Goal: Task Accomplishment & Management: Manage account settings

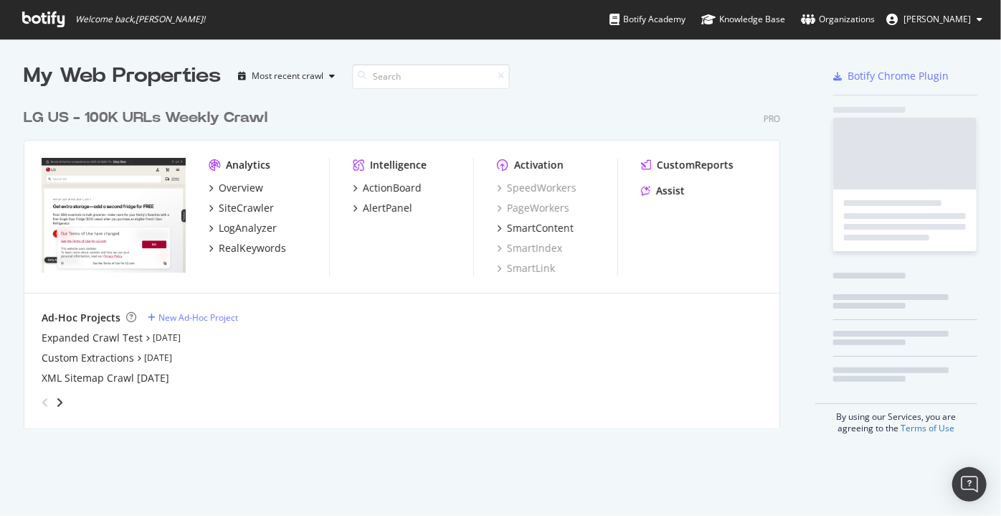
scroll to position [327, 757]
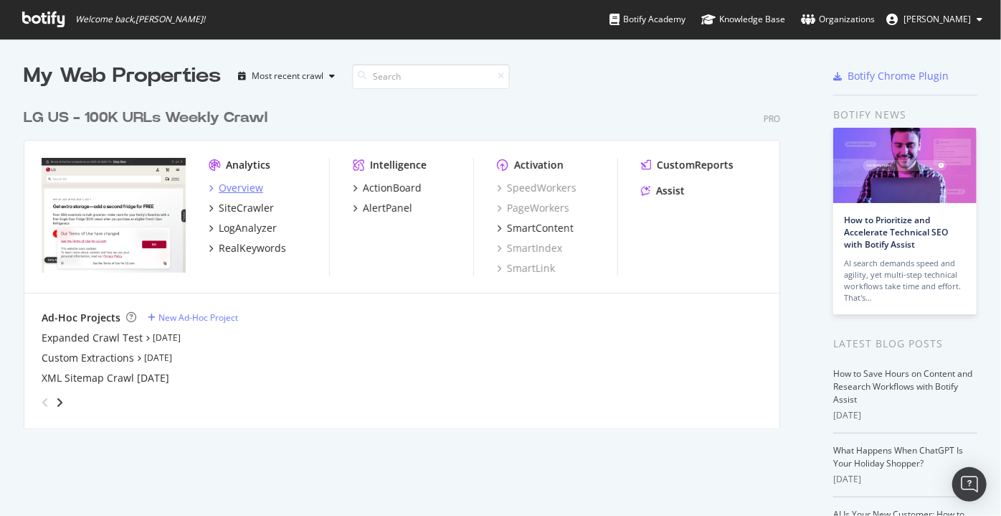
click at [242, 182] on div "Overview" at bounding box center [241, 188] width 44 height 14
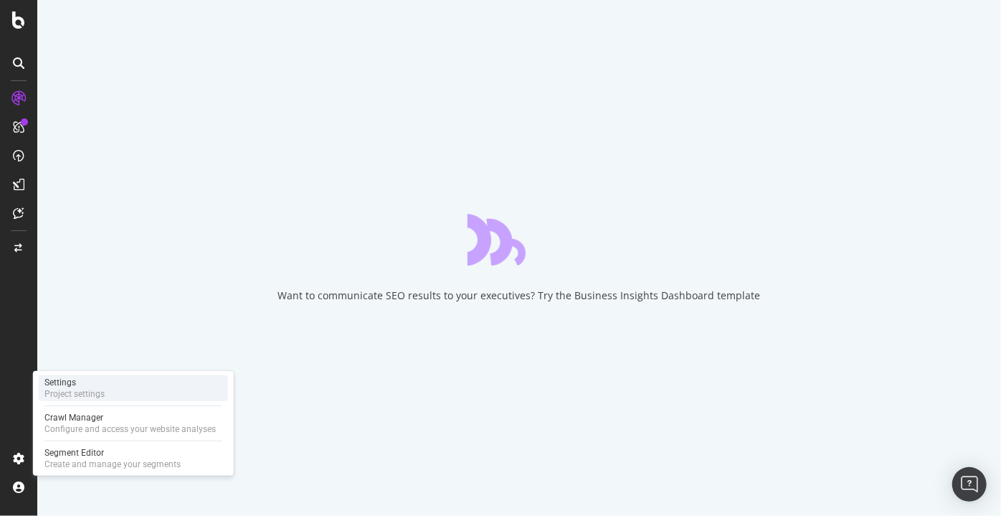
click at [107, 384] on div "Settings Project settings" at bounding box center [133, 388] width 189 height 26
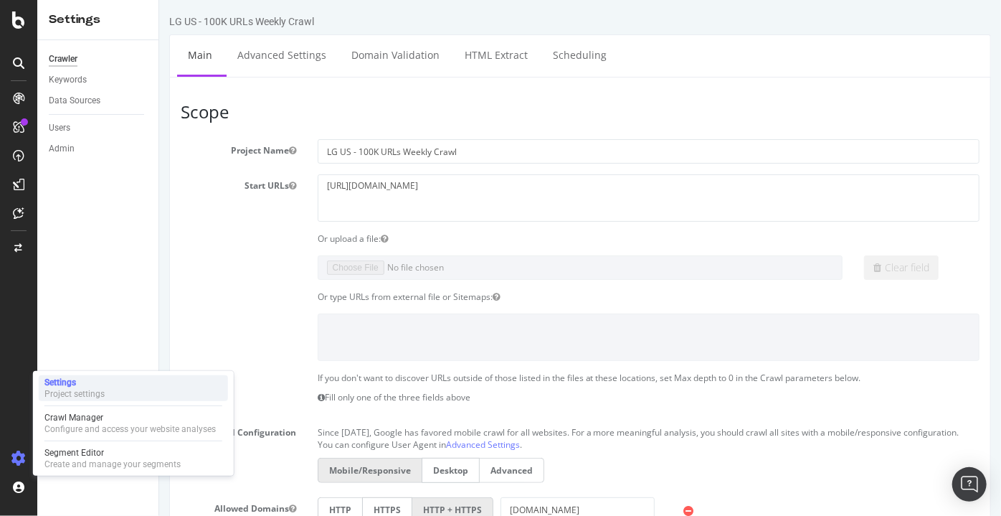
click at [44, 394] on div "Project settings" at bounding box center [74, 393] width 60 height 11
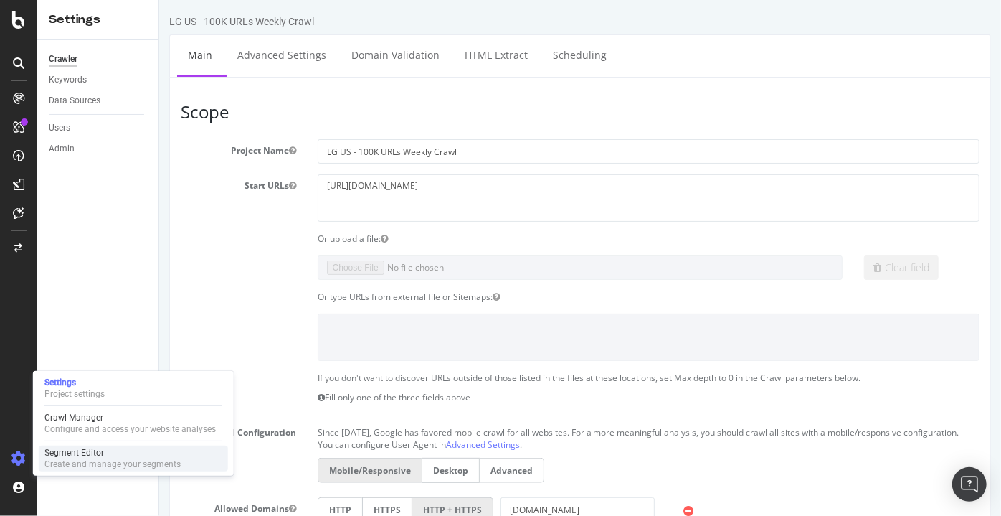
click at [60, 454] on div "Segment Editor" at bounding box center [112, 452] width 136 height 11
